Goal: Task Accomplishment & Management: Manage account settings

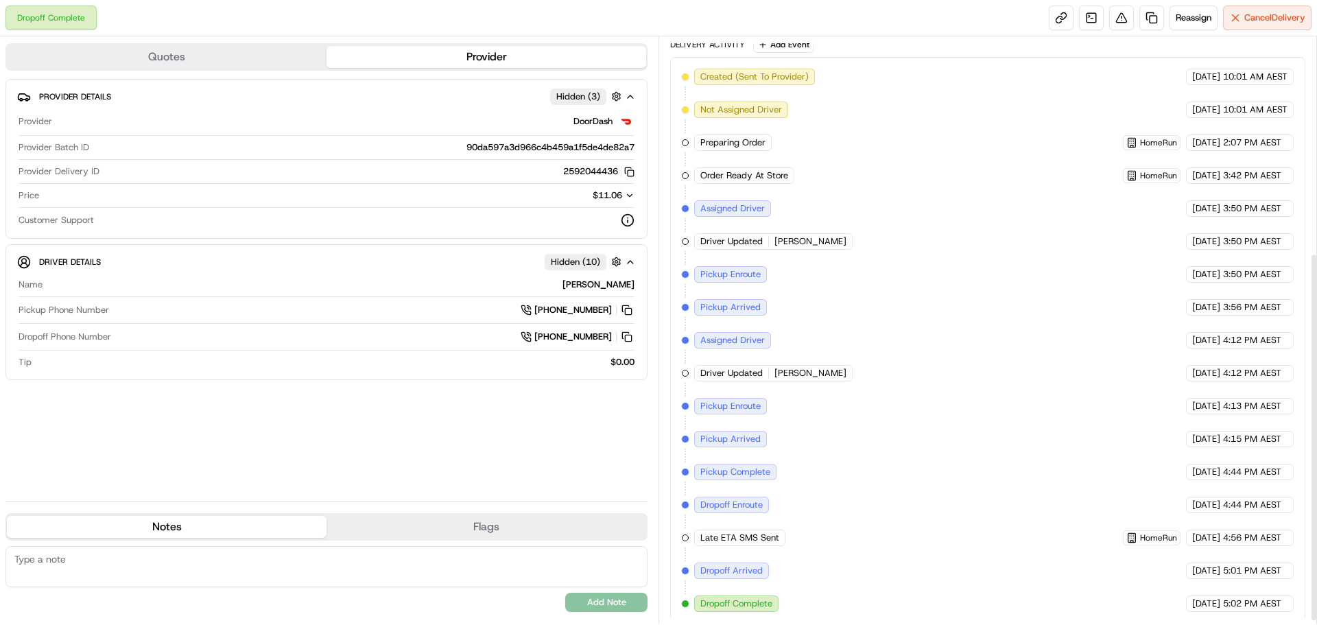
scroll to position [349, 0]
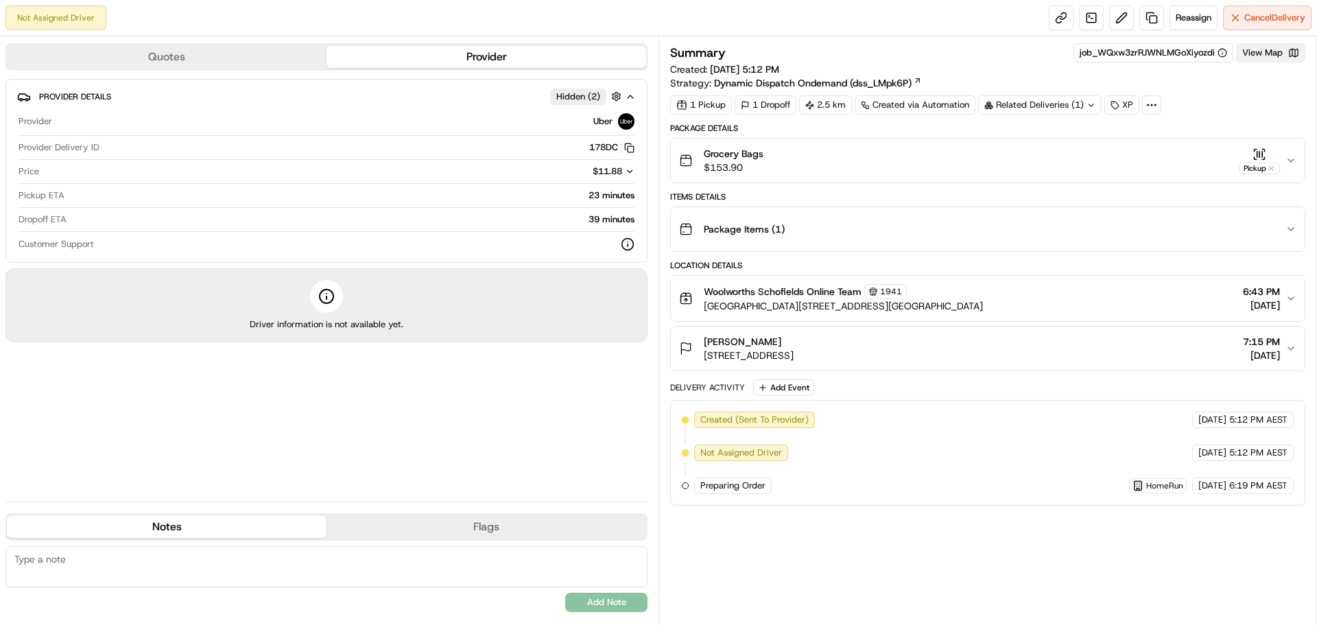
click at [1285, 54] on button "View Map" at bounding box center [1270, 52] width 69 height 19
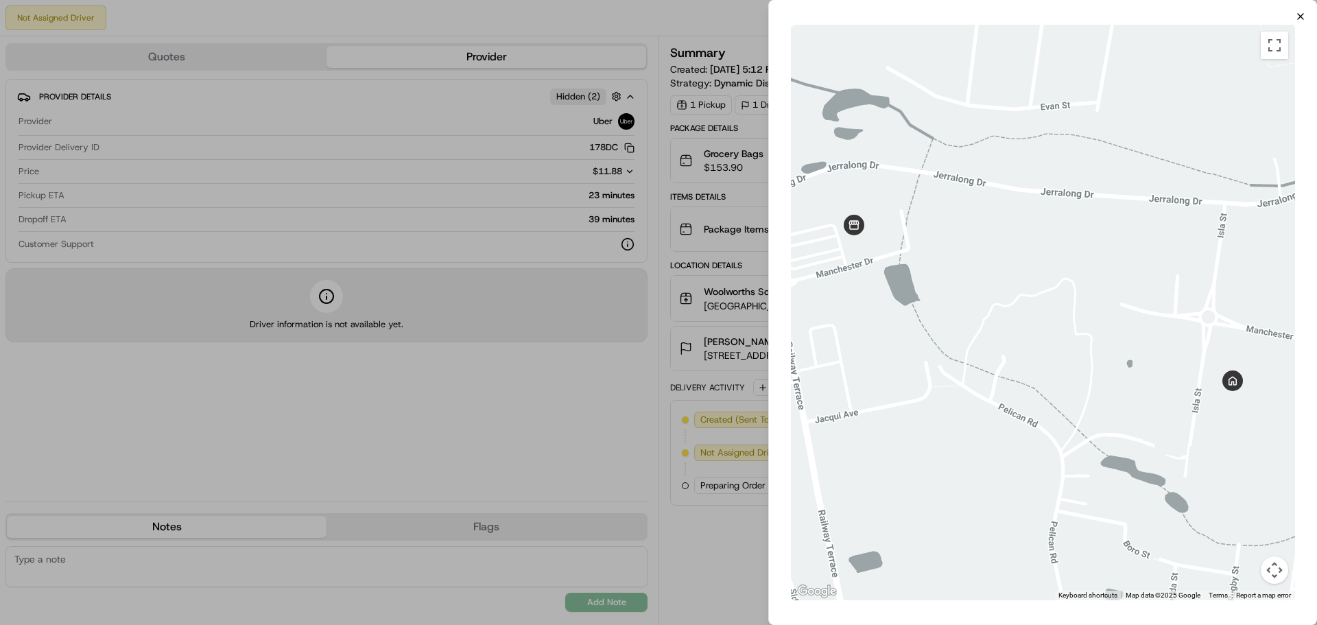
click at [1300, 15] on icon "button" at bounding box center [1300, 16] width 11 height 11
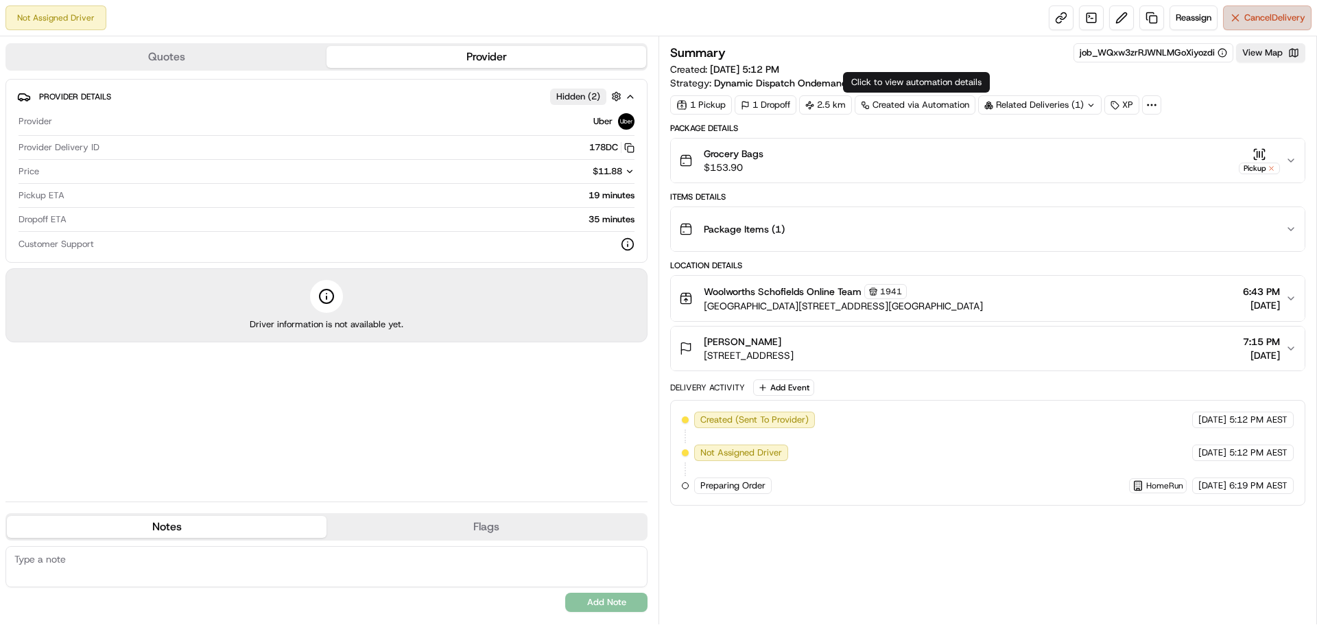
click at [1262, 16] on span "Cancel Delivery" at bounding box center [1274, 18] width 61 height 12
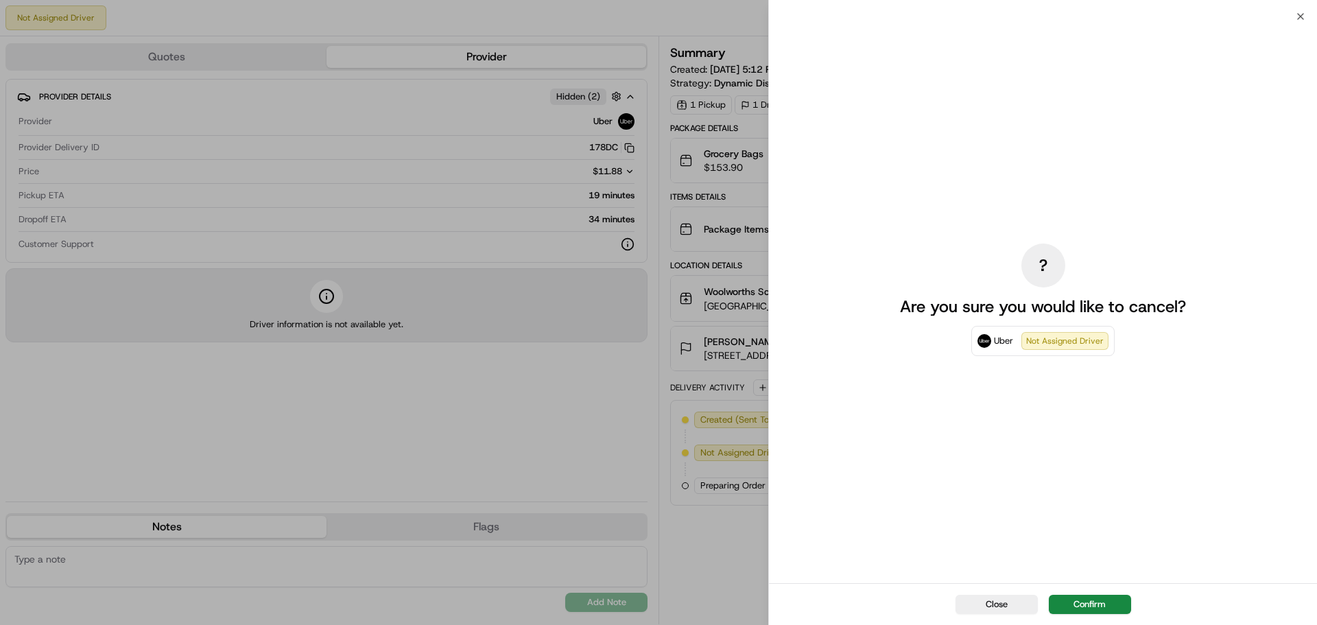
click at [1067, 595] on button "Confirm" at bounding box center [1090, 604] width 82 height 19
